Goal: Information Seeking & Learning: Learn about a topic

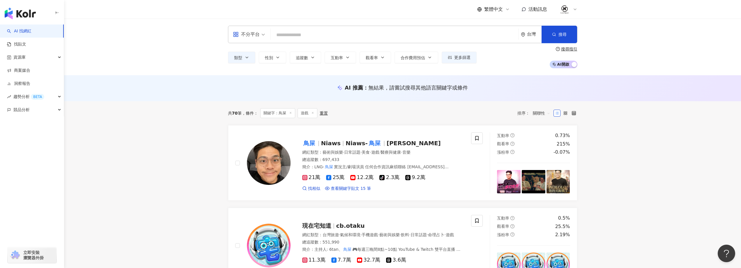
click at [352, 34] on input "search" at bounding box center [394, 34] width 243 height 11
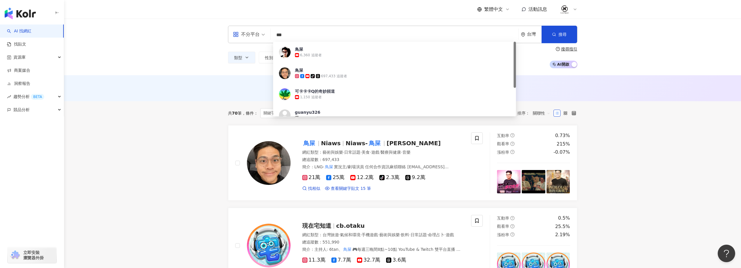
type input "****"
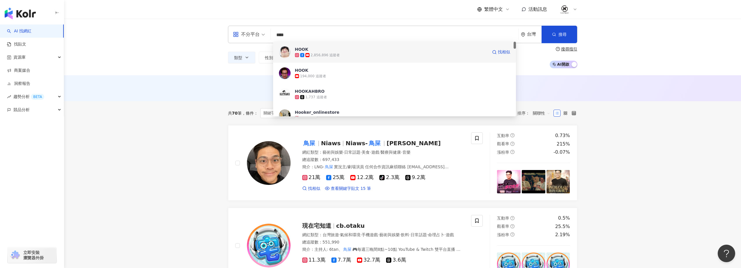
click at [285, 50] on img at bounding box center [285, 52] width 12 height 12
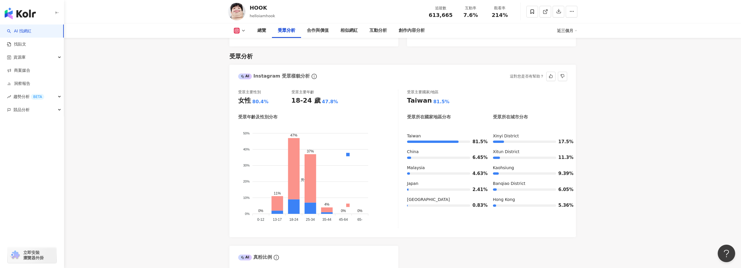
scroll to position [495, 0]
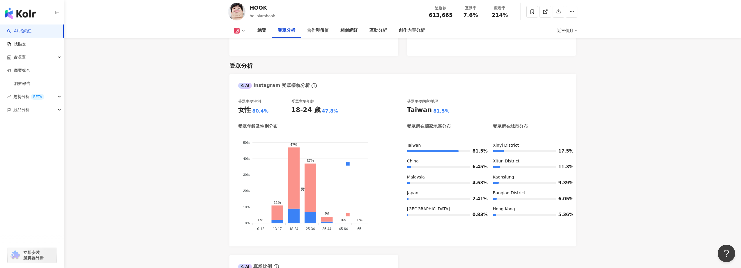
click at [240, 26] on div "總覽 受眾分析 合作與價值 相似網紅 互動分析 創作內容分析 近三個月" at bounding box center [403, 30] width 350 height 15
click at [243, 32] on icon at bounding box center [243, 30] width 5 height 5
click at [243, 57] on button "Facebook" at bounding box center [249, 55] width 35 height 8
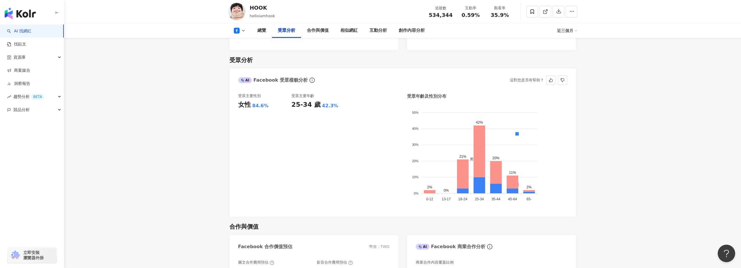
click at [248, 30] on button at bounding box center [240, 31] width 24 height 6
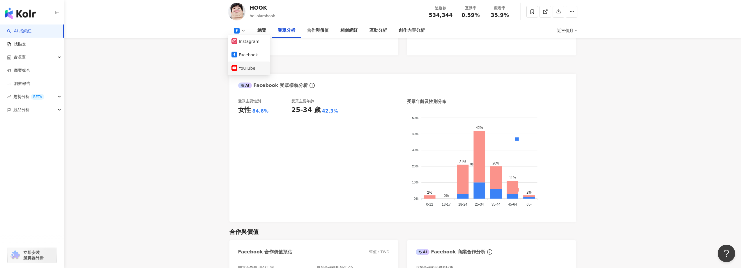
click at [243, 68] on button "YouTube" at bounding box center [249, 68] width 35 height 8
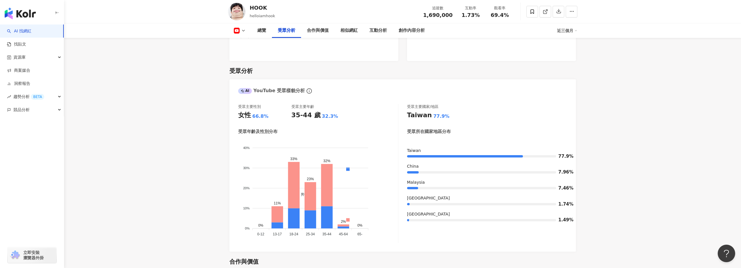
click at [243, 28] on icon at bounding box center [243, 30] width 5 height 5
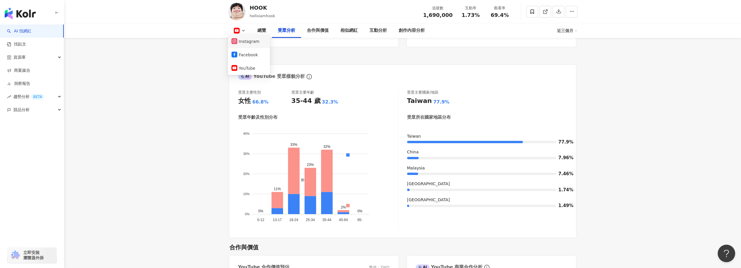
click at [240, 41] on button "Instagram" at bounding box center [249, 41] width 35 height 8
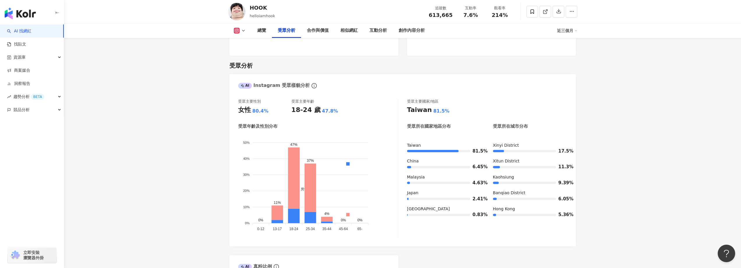
click at [243, 31] on polyline at bounding box center [243, 30] width 2 height 1
click at [245, 65] on button "YouTube" at bounding box center [249, 68] width 35 height 8
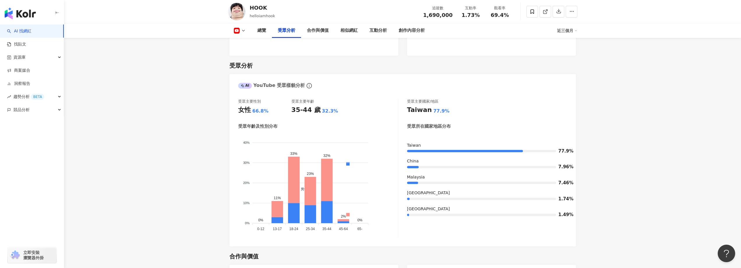
scroll to position [504, 0]
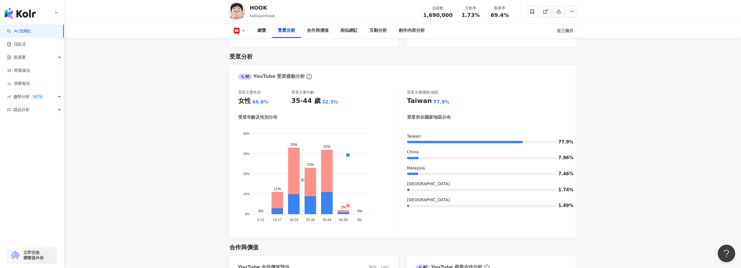
click at [243, 30] on polyline at bounding box center [243, 30] width 2 height 1
click at [246, 45] on button "Instagram" at bounding box center [249, 41] width 35 height 8
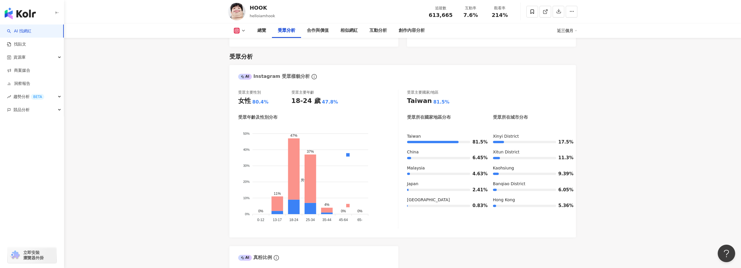
scroll to position [495, 0]
